Goal: Transaction & Acquisition: Purchase product/service

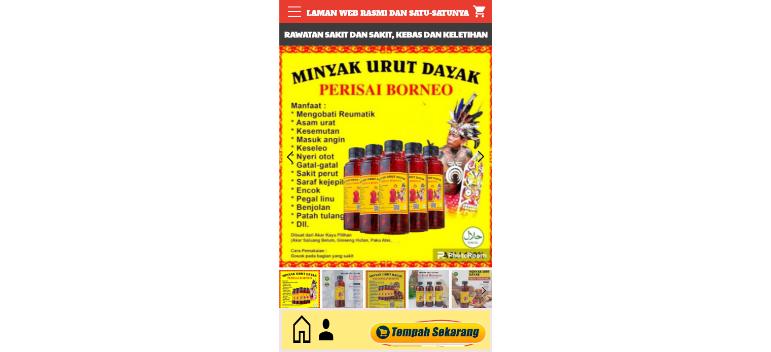
scroll to position [254, 0]
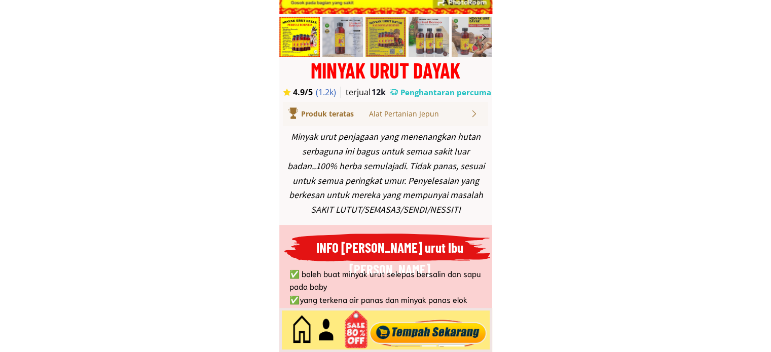
click at [393, 74] on div "MINYAK URUT DAYAK" at bounding box center [385, 70] width 213 height 21
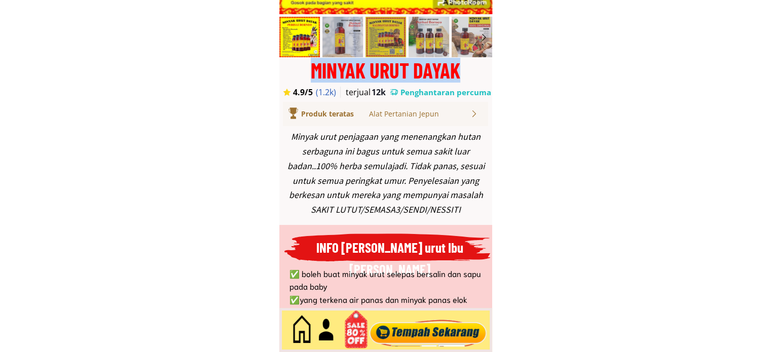
click at [393, 74] on div "MINYAK URUT DAYAK" at bounding box center [385, 70] width 213 height 21
copy div "MINYAK URUT DAYAK"
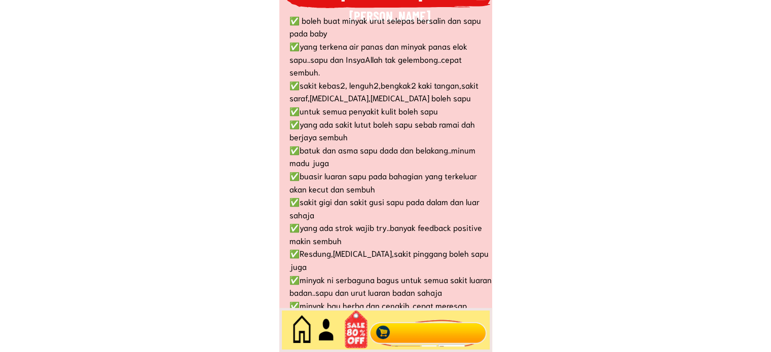
scroll to position [761, 0]
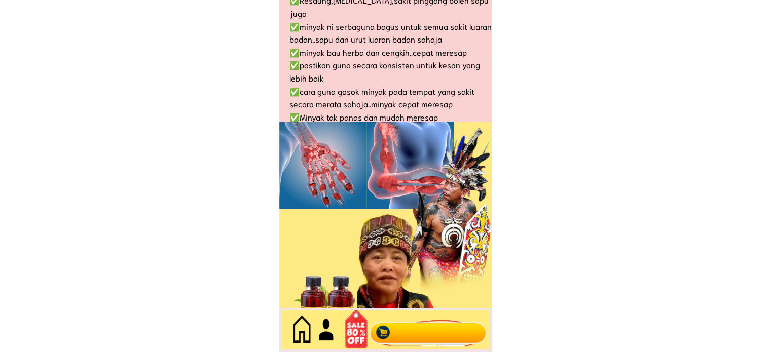
click at [430, 337] on div at bounding box center [428, 330] width 123 height 33
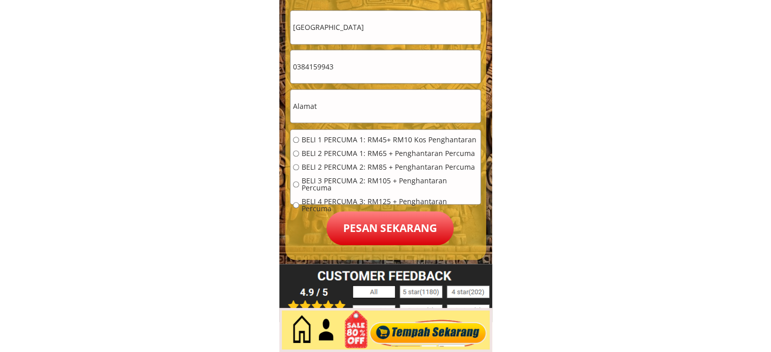
scroll to position [4248, 0]
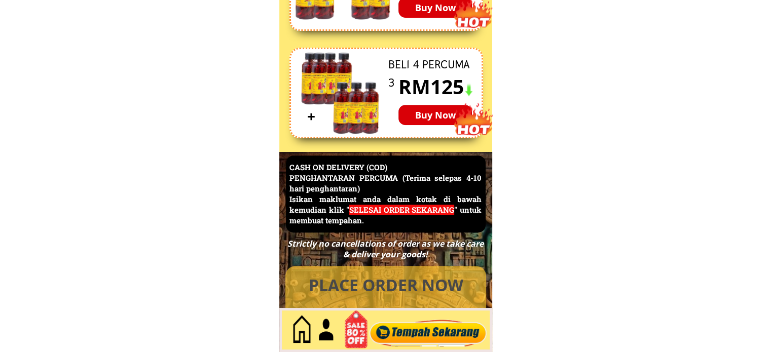
drag, startPoint x: 770, startPoint y: 258, endPoint x: 765, endPoint y: 233, distance: 25.3
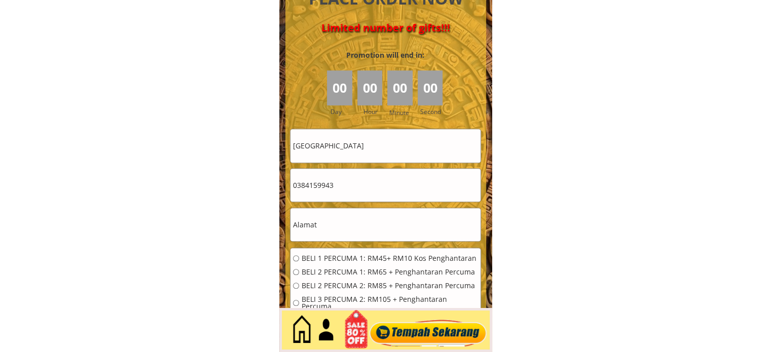
scroll to position [4788, 0]
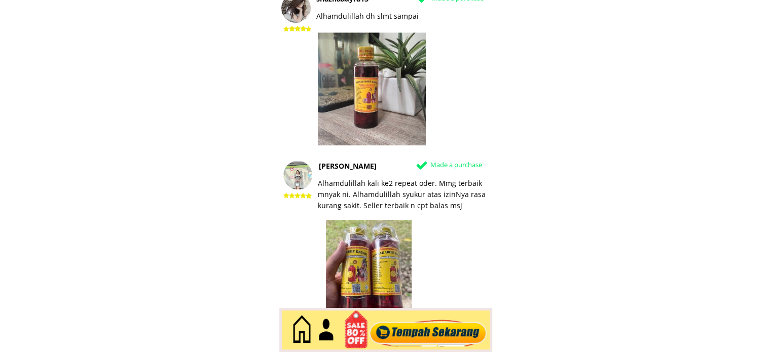
scroll to position [5019, 0]
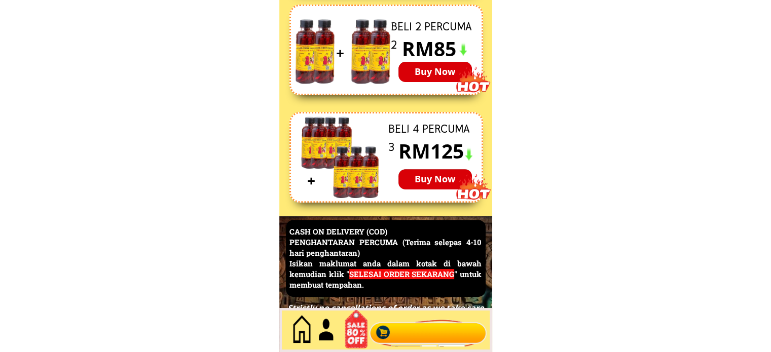
scroll to position [4610, 0]
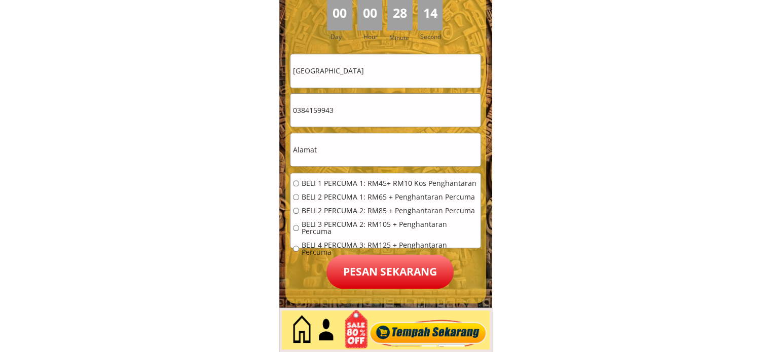
click at [384, 151] on input "text" at bounding box center [386, 149] width 190 height 33
drag, startPoint x: 527, startPoint y: 166, endPoint x: 398, endPoint y: 34, distance: 184.3
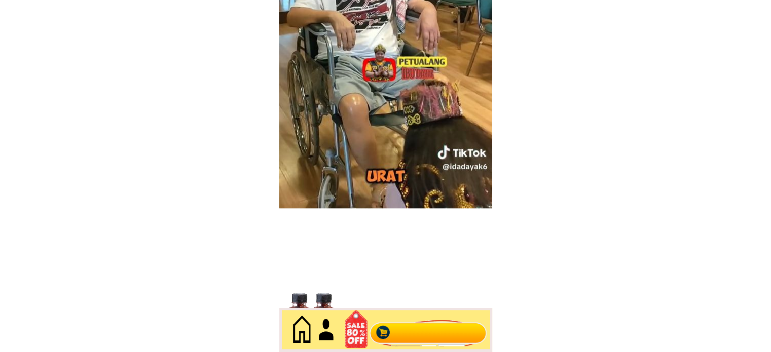
scroll to position [1674, 0]
